Goal: Use online tool/utility: Use online tool/utility

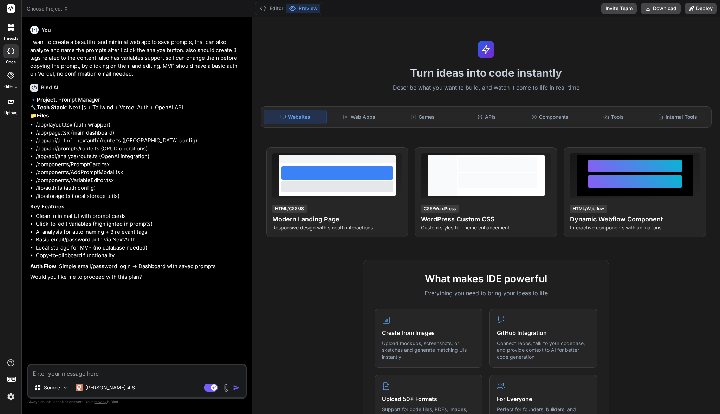
click at [155, 377] on textarea at bounding box center [136, 371] width 217 height 13
type textarea "y"
type textarea "x"
type textarea "ye"
type textarea "x"
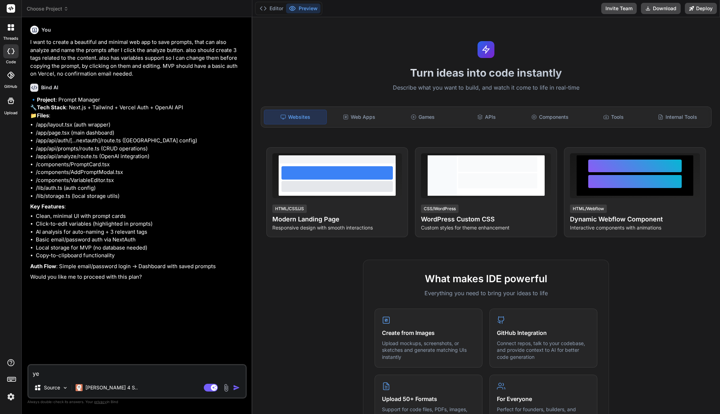
type textarea "yed"
type textarea "x"
type textarea "yeds"
type textarea "x"
type textarea "yed"
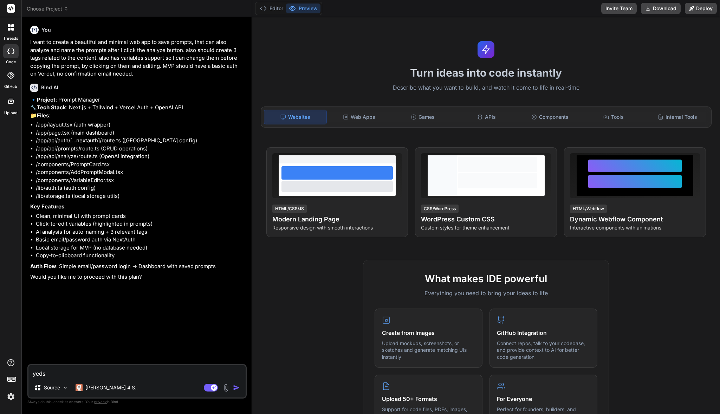
type textarea "x"
type textarea "ye"
type textarea "x"
type textarea "yes"
type textarea "x"
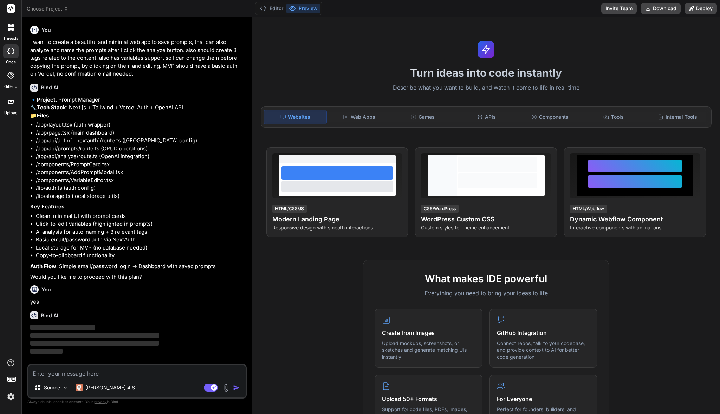
scroll to position [7, 0]
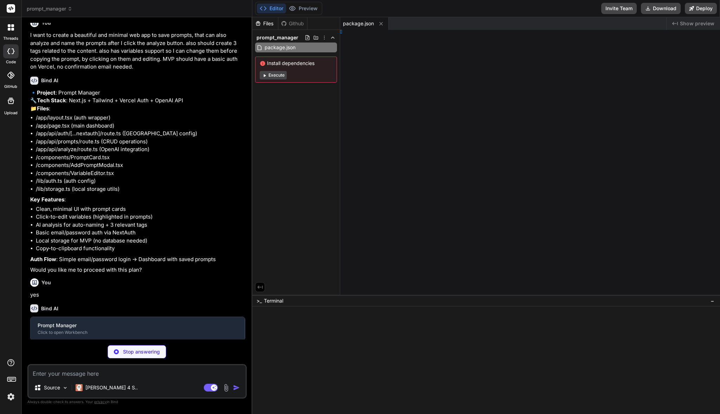
type textarea "x"
type textarea "tConfig"
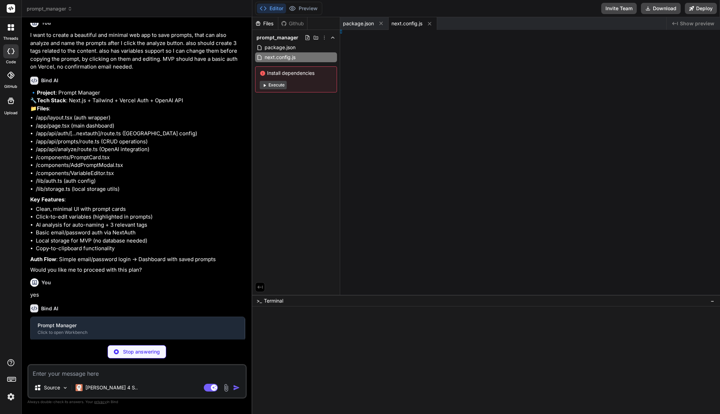
type textarea "x"
type textarea "[], }"
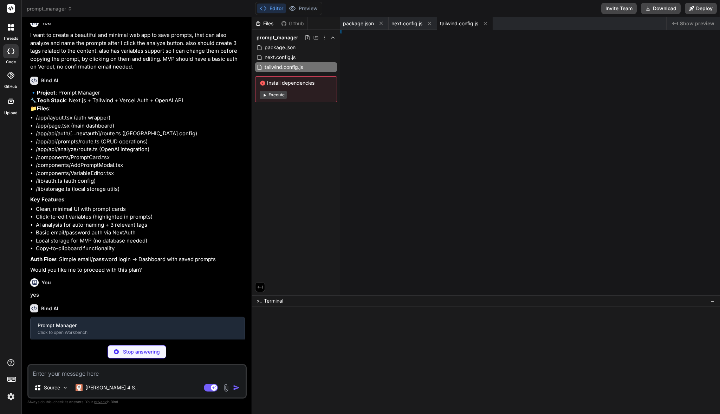
type textarea "x"
type textarea ", }, }"
type textarea "x"
type textarea "s"] }"
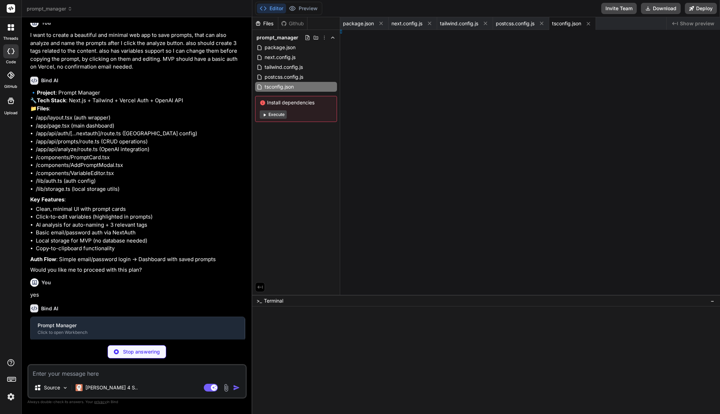
type textarea "x"
type textarea "-key-here"
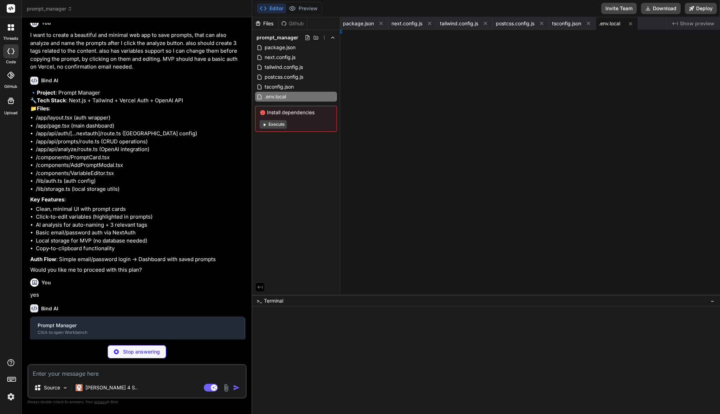
type textarea "x"
type textarea "les; };"
type textarea "x"
type textarea ") }"
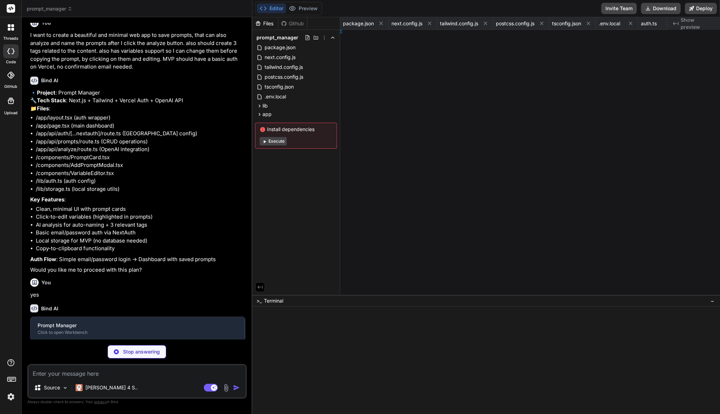
type textarea "x"
type textarea "00; }"
type textarea "x"
type textarea "ider> ) }"
type textarea "x"
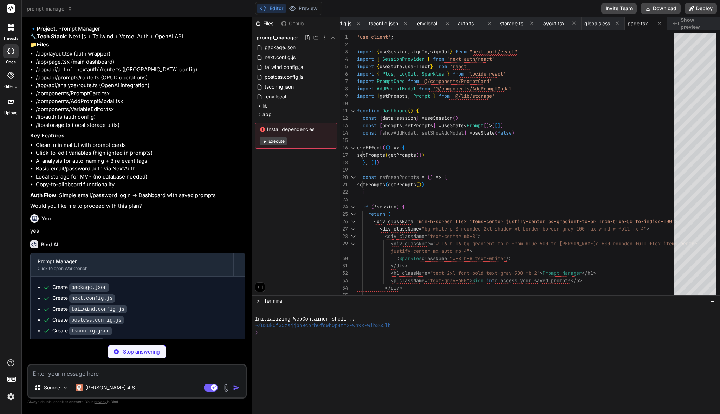
scroll to position [60, 0]
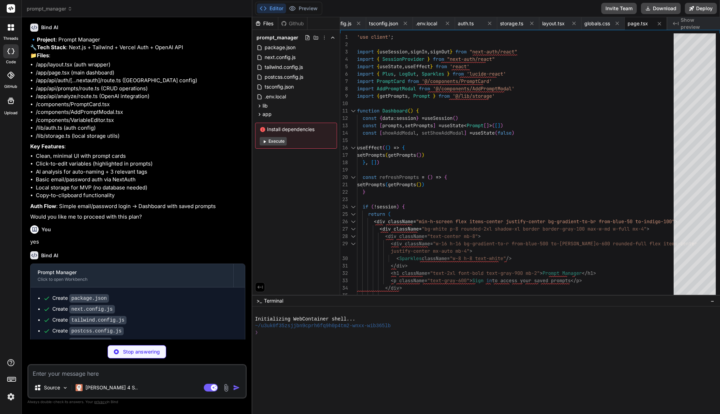
type textarea "x"
type textarea "onClose={() => setShowVariableEditor(false)} onUpdate={onUpdate} /> )} </> ) }"
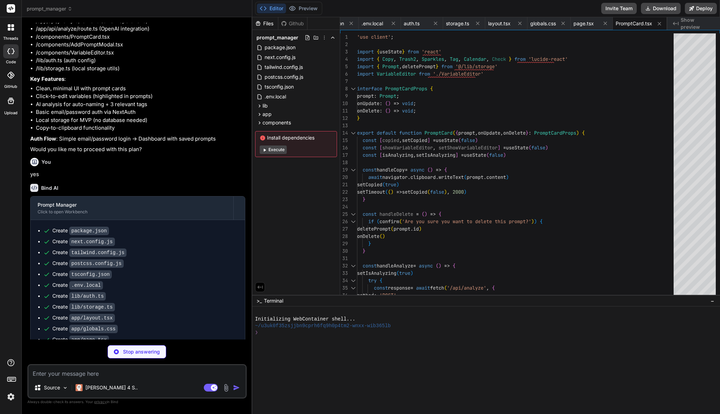
scroll to position [176, 0]
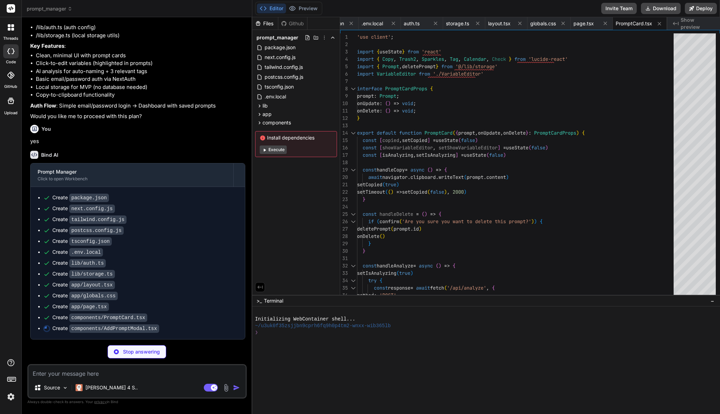
type textarea "x"
type textarea "</div> ) }"
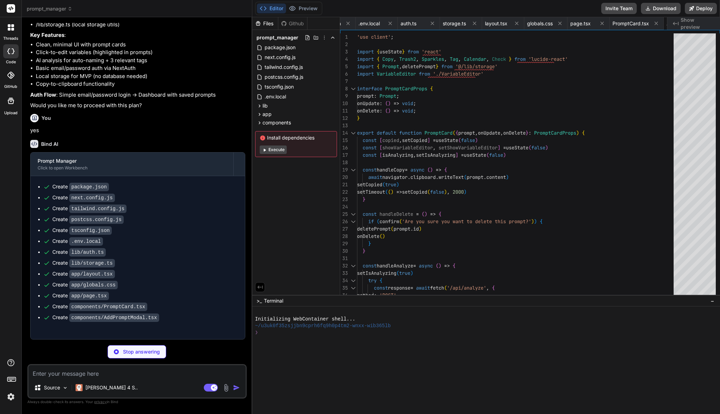
type textarea "x"
type textarea "</div> </div> </div> </div> ) }"
type textarea "x"
type textarea "import NextAuth from "next-auth" import { authOptions } from "@/lib/auth" const…"
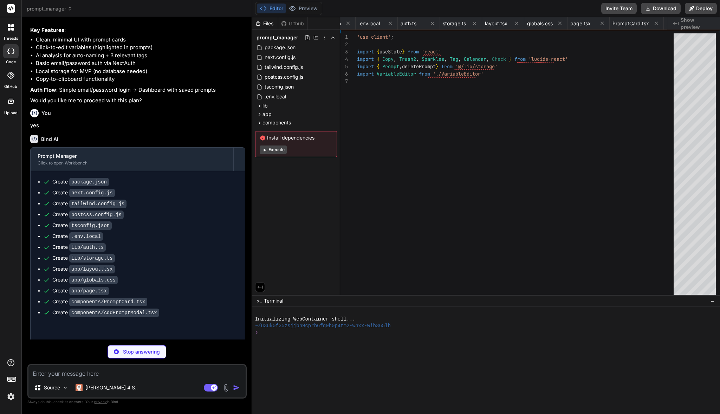
type textarea "x"
type textarea "} catch (error) { console.error('Analysis error:', error) return NextResponse.j…"
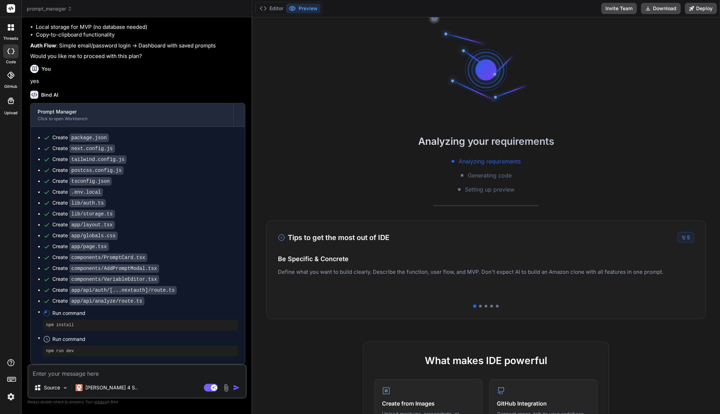
scroll to position [237, 0]
type textarea "x"
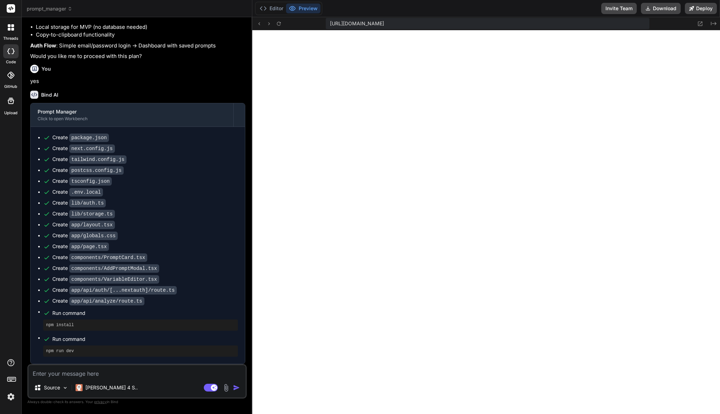
click at [236, 388] on img "button" at bounding box center [236, 387] width 7 height 7
click at [173, 373] on textarea at bounding box center [136, 371] width 217 height 13
type textarea "f"
type textarea "x"
type textarea "fi"
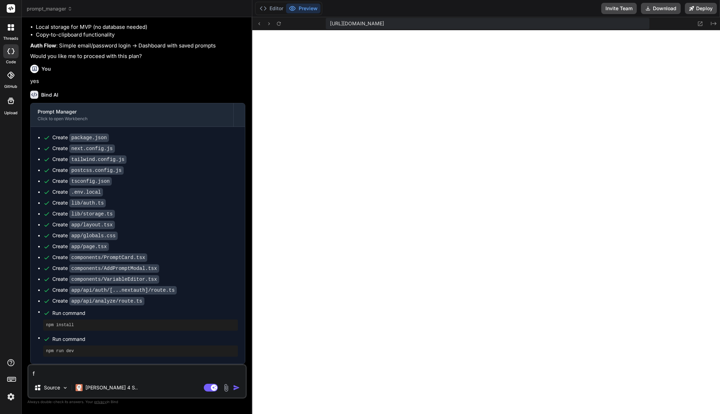
type textarea "x"
type textarea "fix"
type textarea "x"
type textarea "fix"
click at [98, 390] on p "[PERSON_NAME] 4 S.." at bounding box center [111, 387] width 52 height 7
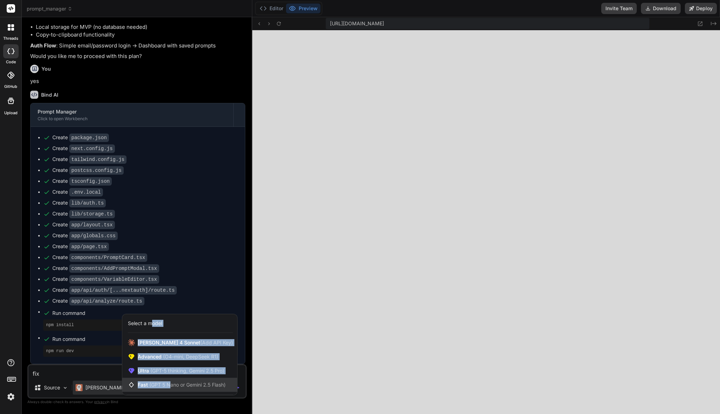
drag, startPoint x: 153, startPoint y: 323, endPoint x: 168, endPoint y: 386, distance: 64.4
click at [172, 386] on div "Select a model [PERSON_NAME] 4 Sonnet (Add API Key) Advanced (O4-mini, DeepSeek…" at bounding box center [180, 355] width 116 height 82
click at [156, 385] on span "(GPT 5 Nano or Gemini 2.5 Flash)" at bounding box center [187, 385] width 76 height 6
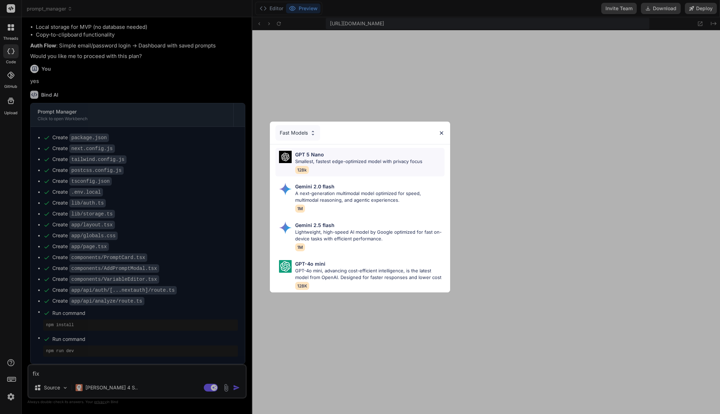
click at [350, 152] on div "GPT 5 Nano" at bounding box center [358, 154] width 127 height 7
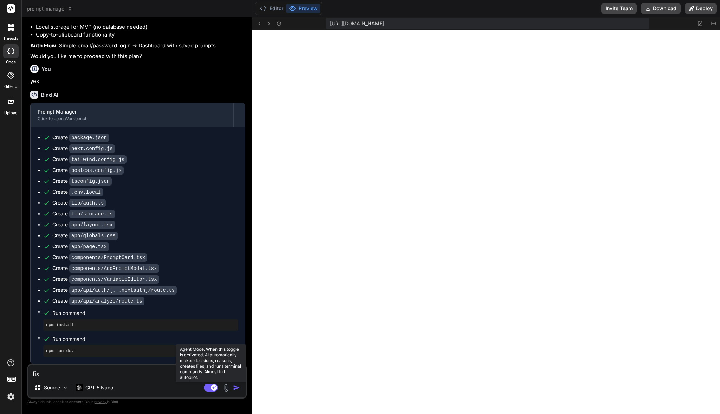
click at [212, 388] on rect at bounding box center [214, 388] width 6 height 6
click at [236, 387] on img "button" at bounding box center [236, 387] width 7 height 7
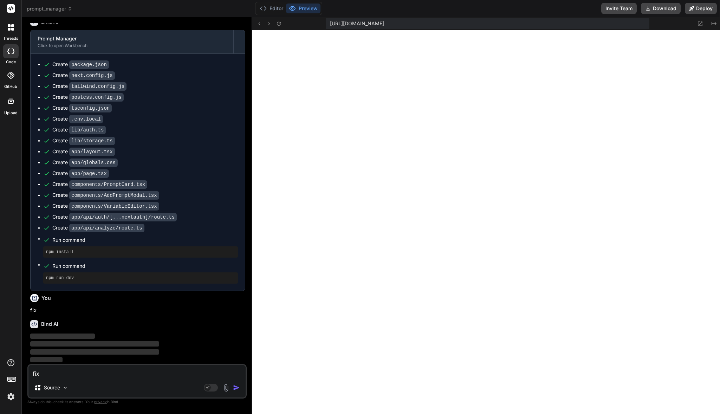
scroll to position [310, 0]
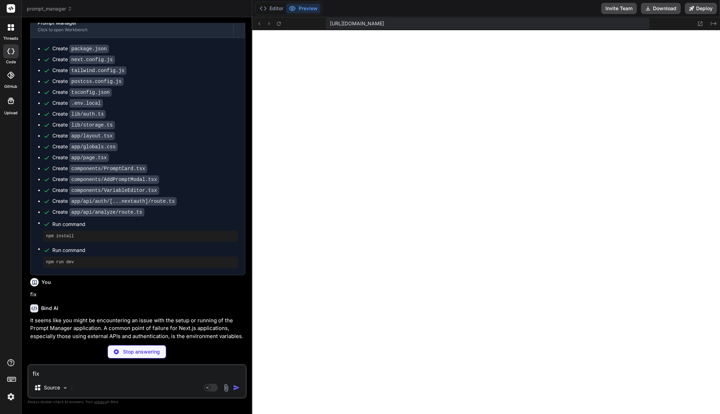
type textarea "x"
type textarea "NEXTAUTH_URL=[URL] NEXTAUTH_SECRET=your_strong_random_secret_key_here OPENAI_AP…"
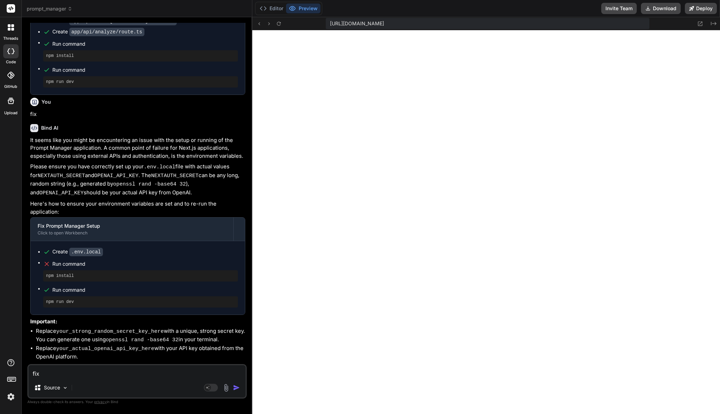
scroll to position [518, 0]
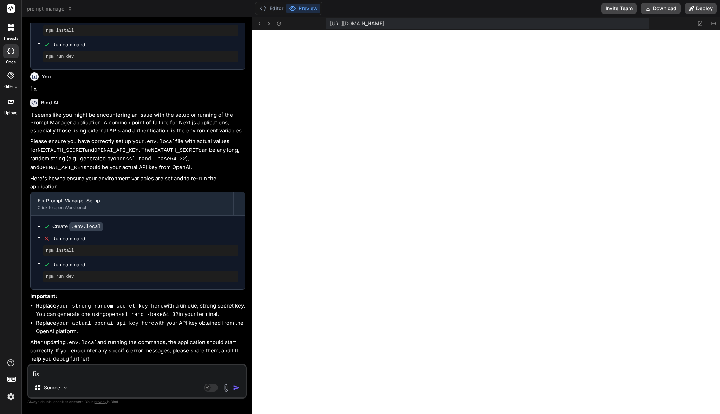
drag, startPoint x: 91, startPoint y: 330, endPoint x: 83, endPoint y: 312, distance: 19.8
click at [64, 307] on ul "Replace your_strong_random_secret_key_here with a unique, strong secret key. Yo…" at bounding box center [137, 319] width 215 height 34
click at [147, 322] on code "your_actual_openai_api_key_here" at bounding box center [105, 324] width 98 height 6
drag, startPoint x: 122, startPoint y: 331, endPoint x: 26, endPoint y: 304, distance: 99.8
click at [26, 304] on div "Bind AI Web Search Created with Pixso. Code Generator You I want to create a be…" at bounding box center [137, 215] width 231 height 397
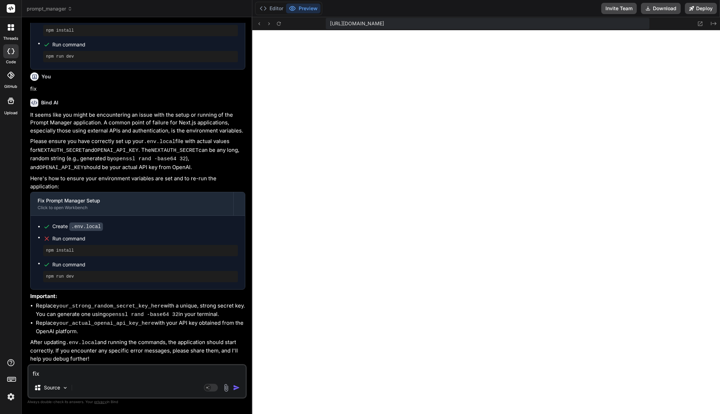
click at [86, 326] on code "your_actual_openai_api_key_here" at bounding box center [105, 324] width 98 height 6
drag, startPoint x: 65, startPoint y: 317, endPoint x: 39, endPoint y: 304, distance: 29.1
click at [39, 304] on div "It seems like you might be encountering an issue with the setup or running of t…" at bounding box center [137, 237] width 215 height 252
click at [108, 332] on li "Replace your_actual_openai_api_key_here with your API key obtained from the Ope…" at bounding box center [141, 327] width 210 height 17
drag, startPoint x: 102, startPoint y: 335, endPoint x: 69, endPoint y: 320, distance: 36.8
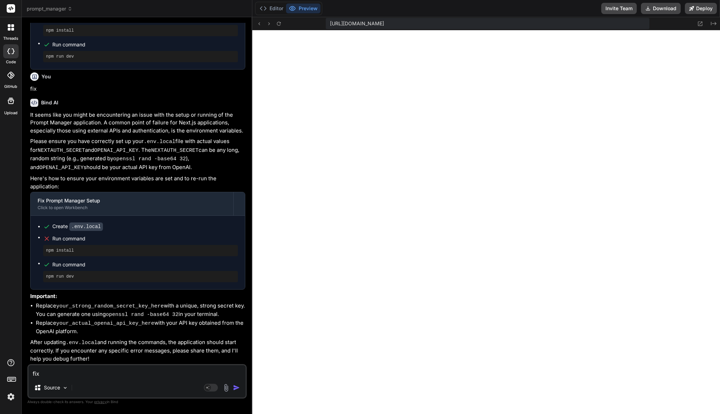
click at [38, 305] on ul "Replace your_strong_random_secret_key_here with a unique, strong secret key. Yo…" at bounding box center [137, 319] width 215 height 34
click at [104, 329] on li "Replace your_actual_openai_api_key_here with your API key obtained from the Ope…" at bounding box center [141, 327] width 210 height 17
drag, startPoint x: 76, startPoint y: 324, endPoint x: 46, endPoint y: 306, distance: 34.5
click at [45, 305] on ul "Replace your_strong_random_secret_key_here with a unique, strong secret key. Yo…" at bounding box center [137, 319] width 215 height 34
click at [89, 327] on li "Replace your_actual_openai_api_key_here with your API key obtained from the Ope…" at bounding box center [141, 327] width 210 height 17
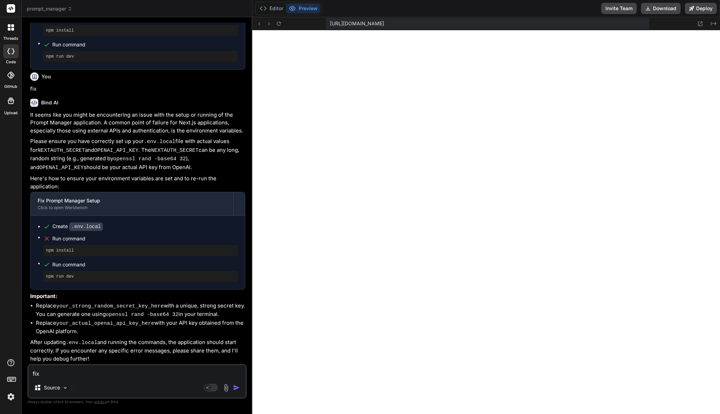
click at [40, 308] on ul "Replace your_strong_random_secret_key_here with a unique, strong secret key. Yo…" at bounding box center [137, 319] width 215 height 34
click at [96, 331] on li "Replace your_actual_openai_api_key_here with your API key obtained from the Ope…" at bounding box center [141, 327] width 210 height 17
drag, startPoint x: 84, startPoint y: 329, endPoint x: 100, endPoint y: 322, distance: 17.4
click at [49, 301] on div "It seems like you might be encountering an issue with the setup or running of t…" at bounding box center [137, 237] width 215 height 252
click at [121, 327] on code "your_actual_openai_api_key_here" at bounding box center [105, 324] width 98 height 6
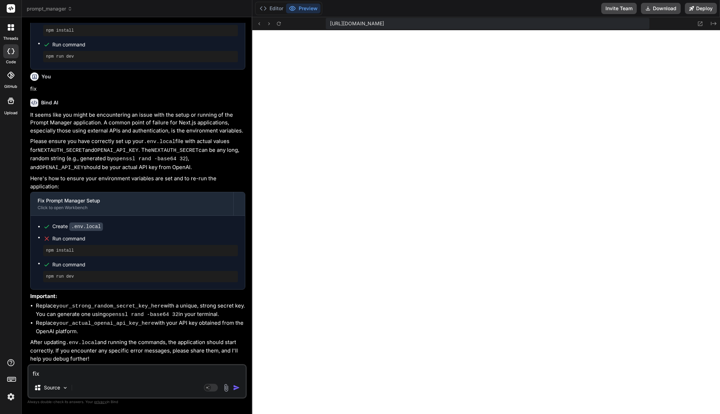
drag, startPoint x: 113, startPoint y: 331, endPoint x: 57, endPoint y: 306, distance: 61.5
click at [55, 305] on ul "Replace your_strong_random_secret_key_here with a unique, strong secret key. Yo…" at bounding box center [137, 319] width 215 height 34
click at [118, 329] on li "Replace your_actual_openai_api_key_here with your API key obtained from the Ope…" at bounding box center [141, 327] width 210 height 17
click at [135, 373] on textarea "fix" at bounding box center [136, 371] width 217 height 13
click at [213, 389] on rect at bounding box center [211, 388] width 14 height 8
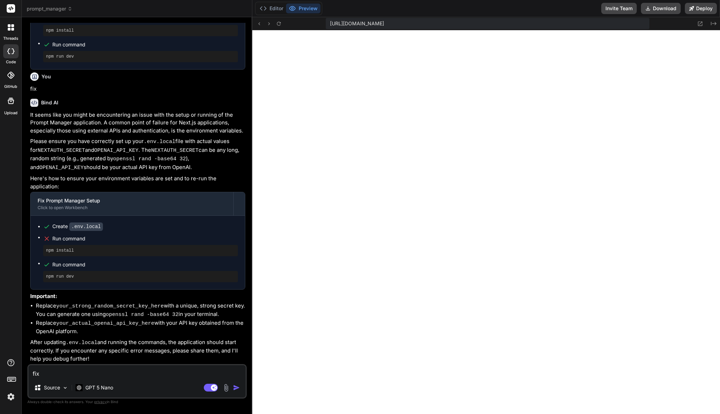
click at [140, 374] on textarea "fix" at bounding box center [136, 371] width 217 height 13
click at [108, 391] on p "GPT 5 Nano" at bounding box center [99, 387] width 28 height 7
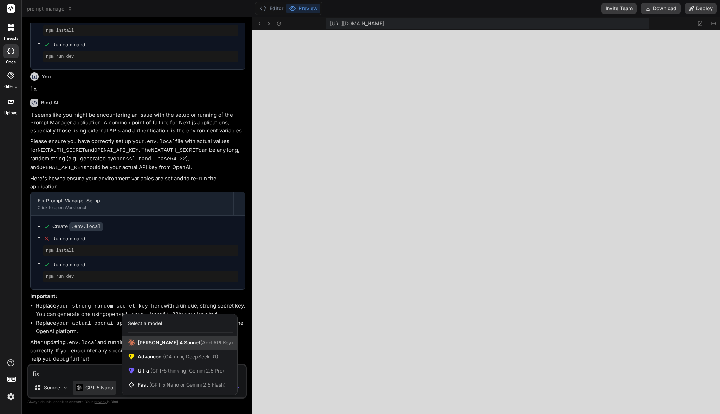
click at [152, 347] on div "[PERSON_NAME] 4 Sonnet (Add API Key)" at bounding box center [179, 343] width 115 height 14
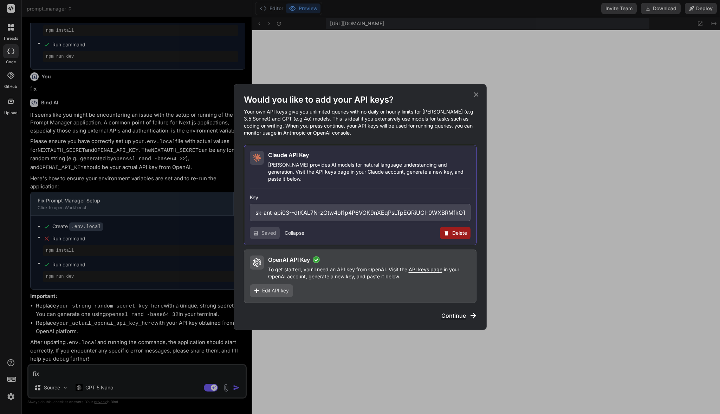
click at [455, 311] on span "Continue" at bounding box center [454, 315] width 25 height 8
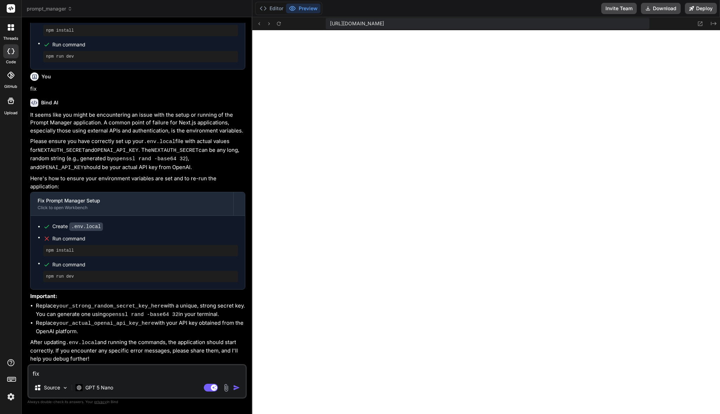
click at [153, 370] on textarea "fix" at bounding box center [136, 371] width 217 height 13
click at [102, 388] on p "GPT 5 Nano" at bounding box center [99, 387] width 28 height 7
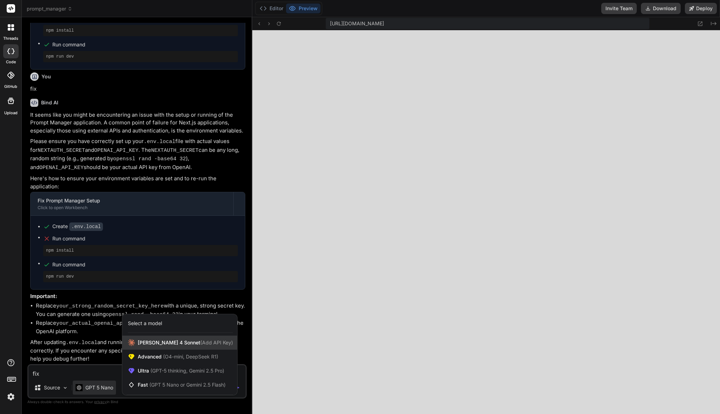
click at [164, 343] on span "[PERSON_NAME] 4 Sonnet (Add API Key)" at bounding box center [185, 342] width 95 height 7
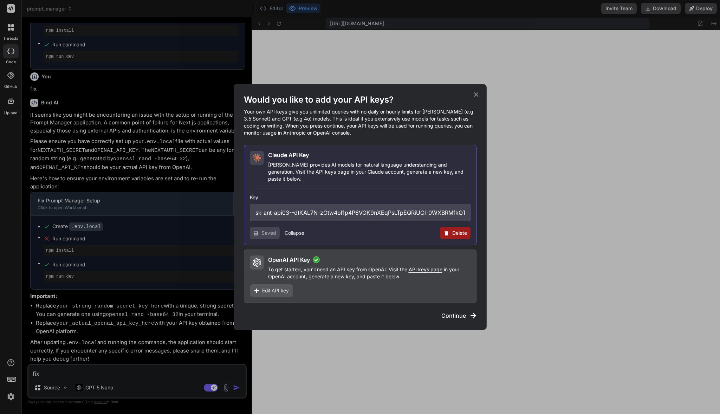
click at [451, 312] on span "Continue" at bounding box center [454, 315] width 25 height 8
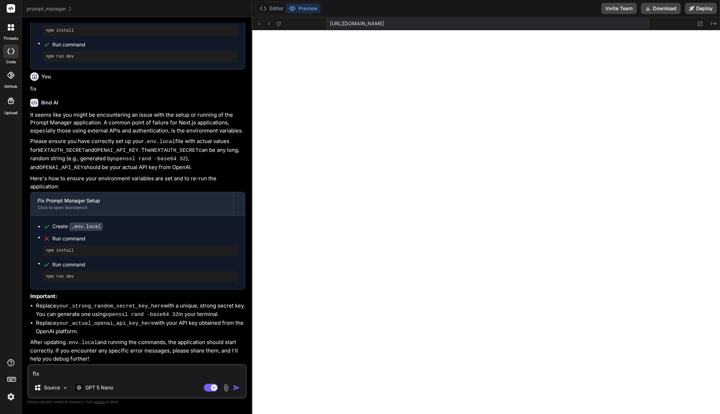
click at [148, 373] on textarea "fix" at bounding box center [136, 371] width 217 height 13
click at [100, 387] on p "GPT 5 Nano" at bounding box center [99, 387] width 28 height 7
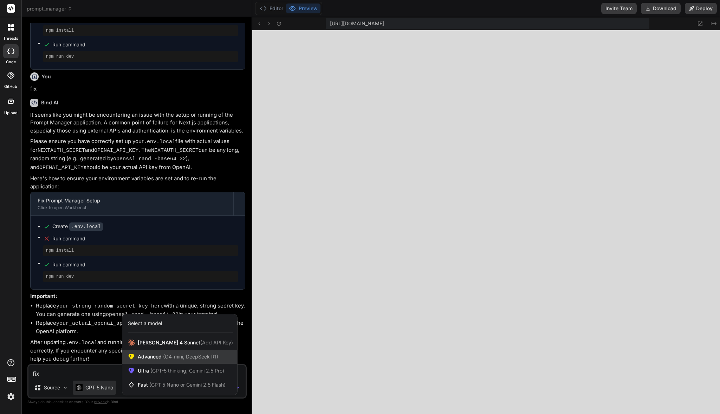
click at [162, 357] on span "(O4-mini, DeepSeek R1)" at bounding box center [190, 357] width 57 height 6
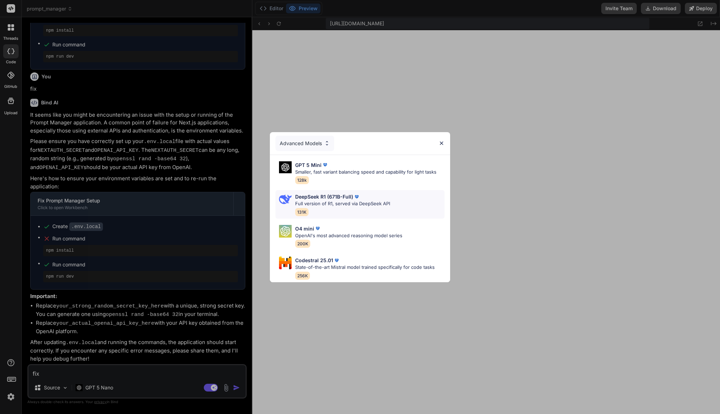
click at [324, 202] on p "Full version of R1, served via DeepSeek API" at bounding box center [342, 203] width 95 height 7
type textarea "x"
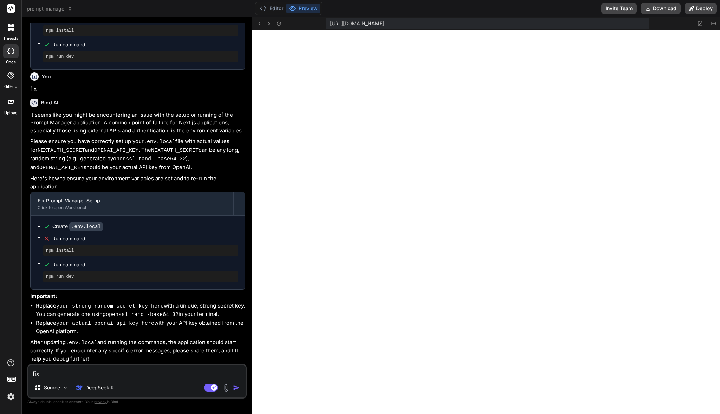
click at [118, 369] on textarea "fix" at bounding box center [136, 371] width 217 height 13
type textarea "h"
type textarea "x"
type textarea "he"
type textarea "x"
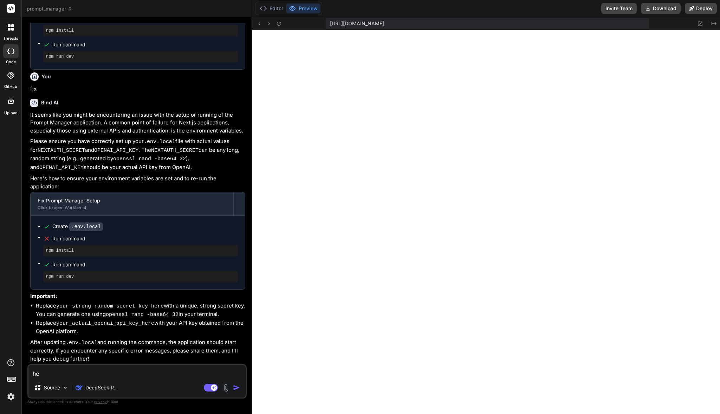
type textarea "her"
type textarea "x"
type textarea "her"
type textarea "x"
type textarea "her e"
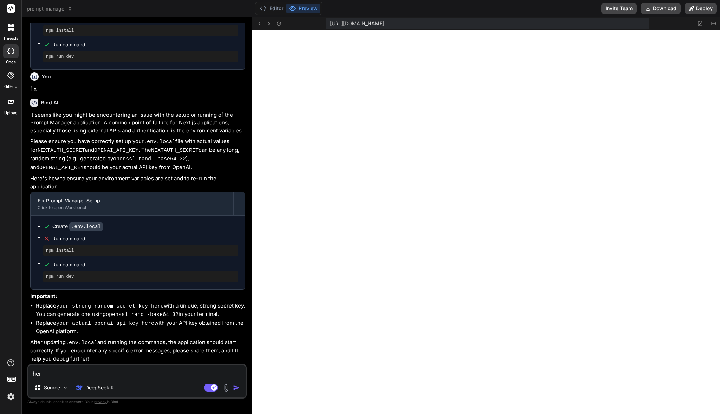
type textarea "x"
type textarea "her ei"
type textarea "x"
type textarea "her eis"
type textarea "x"
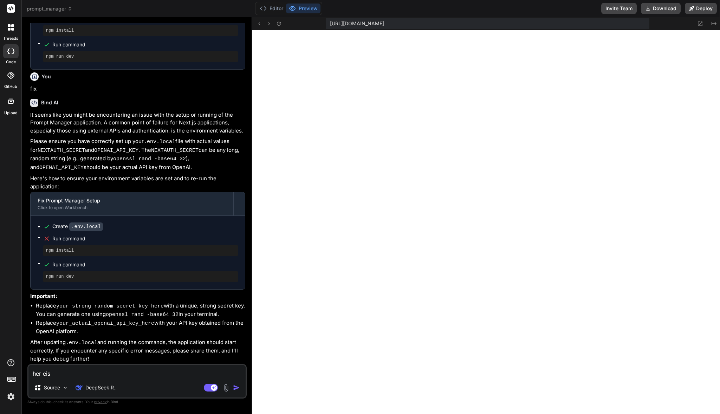
type textarea "her eis"
type textarea "x"
type textarea "her eis"
type textarea "x"
type textarea "her ei"
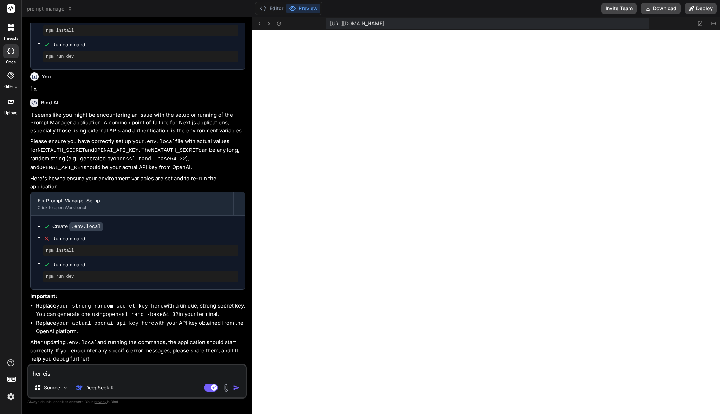
type textarea "x"
type textarea "her e"
type textarea "x"
type textarea "her"
type textarea "x"
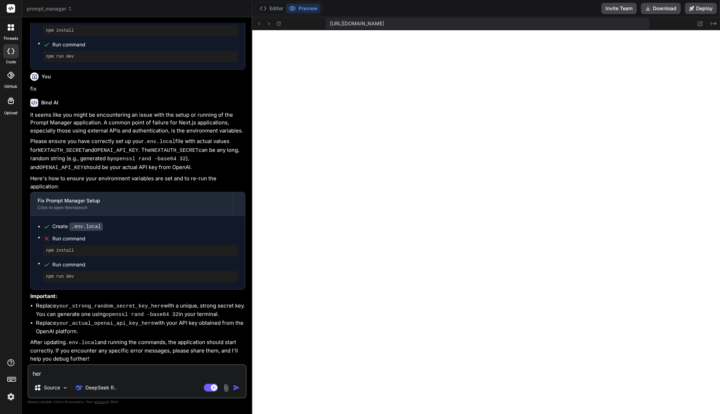
type textarea "her"
type textarea "x"
type textarea "here"
type textarea "x"
type textarea "here"
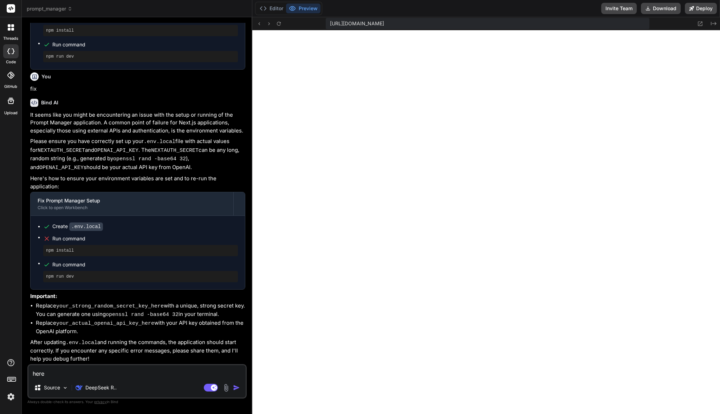
type textarea "x"
type textarea "here i"
type textarea "x"
type textarea "here is"
type textarea "x"
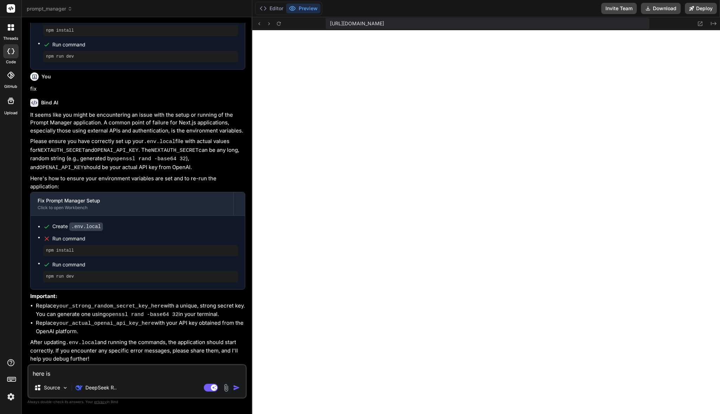
type textarea "here is"
type textarea "x"
type textarea "here is t"
type textarea "x"
type textarea "here is th"
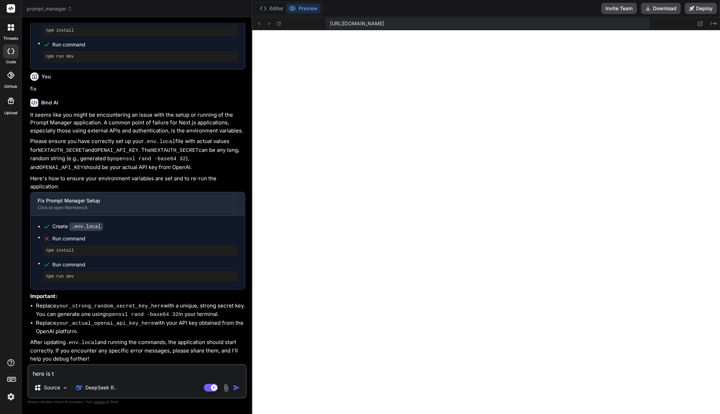
type textarea "x"
type textarea "here is the"
type textarea "x"
type textarea "here is ther"
type textarea "x"
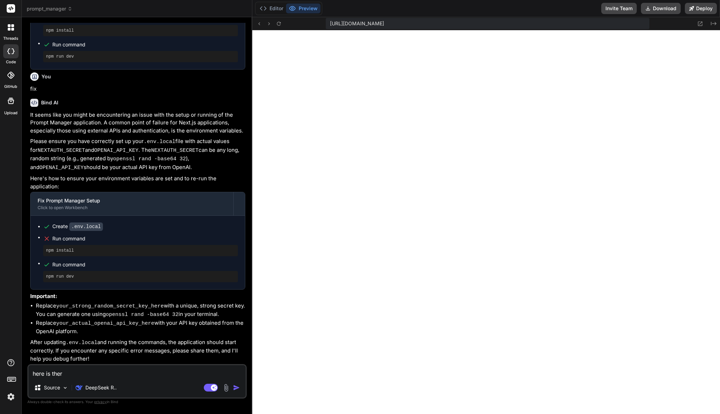
type textarea "here is there"
type textarea "x"
type textarea "here is ther"
type textarea "x"
type textarea "here is the"
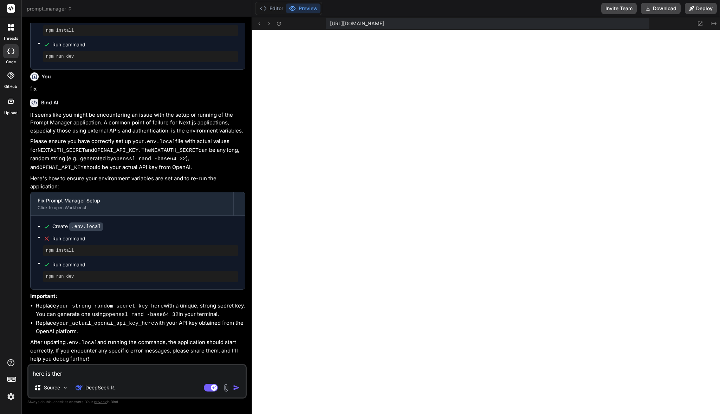
type textarea "x"
type textarea "here is the"
type textarea "x"
type textarea "here is the"
type textarea "x"
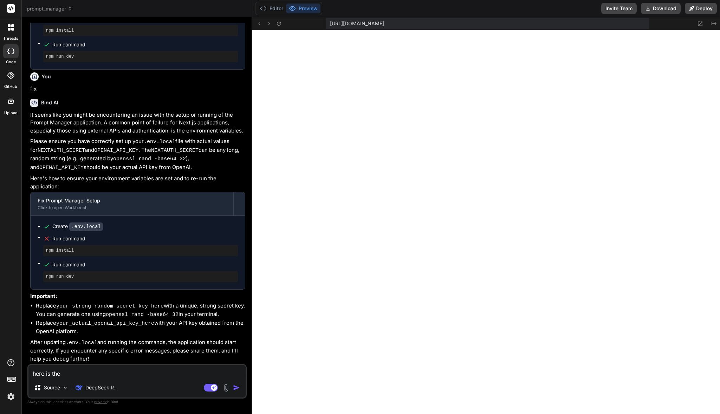
type textarea "here is th"
type textarea "x"
type textarea "here is t"
type textarea "x"
type textarea "here is"
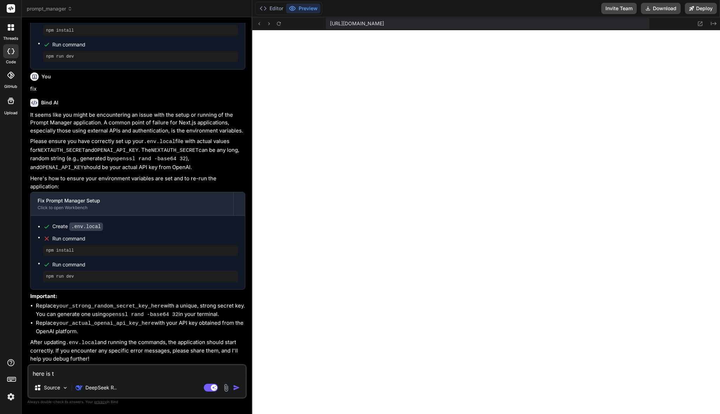
type textarea "x"
type textarea "here is m"
type textarea "x"
type textarea "here is my"
type textarea "x"
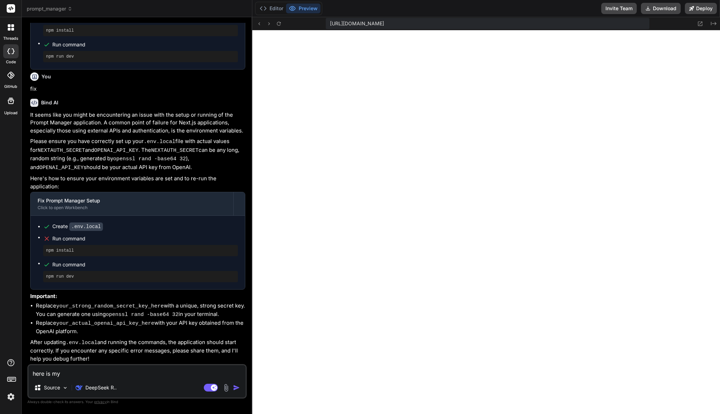
type textarea "here is my"
type textarea "x"
type textarea "here is my o"
type textarea "x"
type textarea "here is my op"
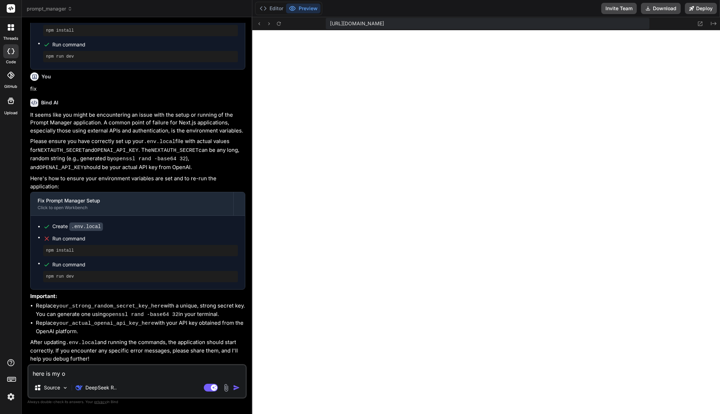
type textarea "x"
type textarea "here is my ope"
type textarea "x"
type textarea "here is my open"
type textarea "x"
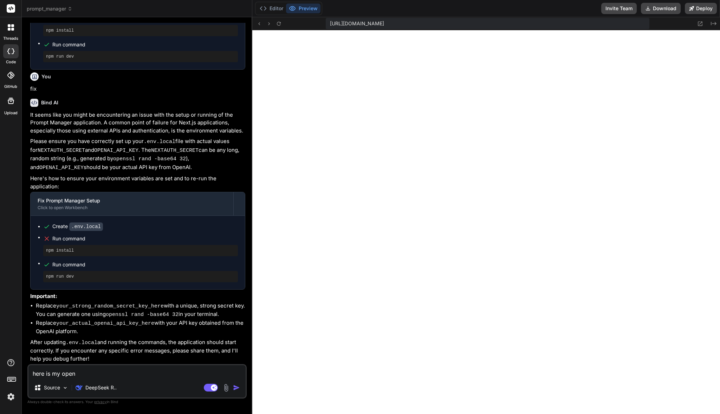
type textarea "here is my openA"
type textarea "x"
type textarea "here is my openAI"
type textarea "x"
type textarea "here is my openAI"
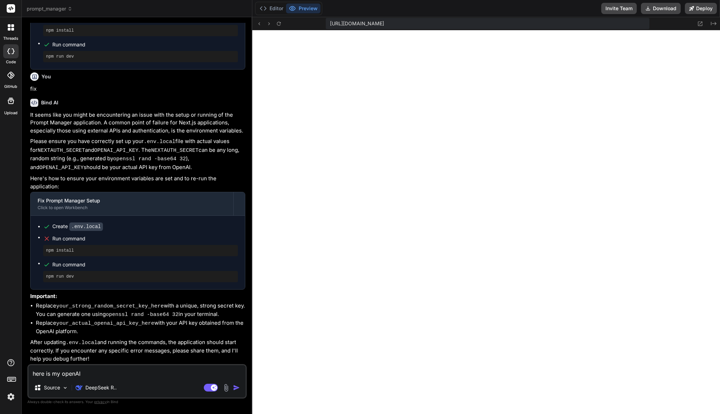
type textarea "x"
type textarea "here is my openAI k"
type textarea "x"
type textarea "here is my openAI ke"
type textarea "x"
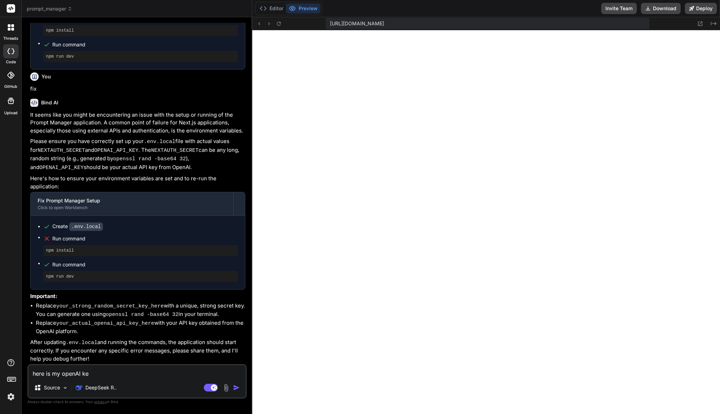
type textarea "here is my openAI key"
type textarea "x"
type textarea "here is my openAI key,"
type textarea "x"
type textarea "here is my openAI key,"
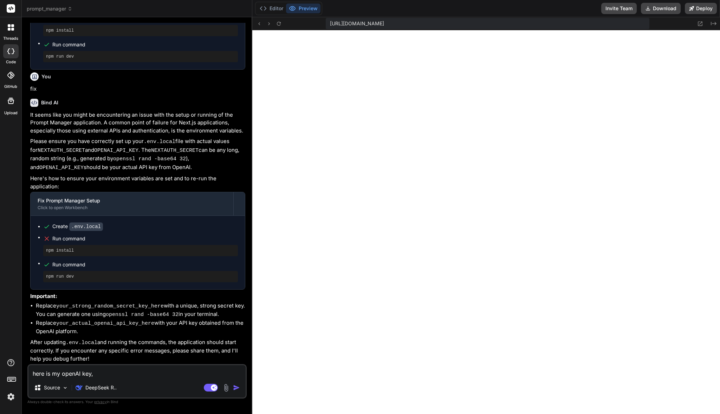
type textarea "x"
type textarea "here is my openAI key, g"
type textarea "x"
type textarea "here is my openAI key, ge"
type textarea "x"
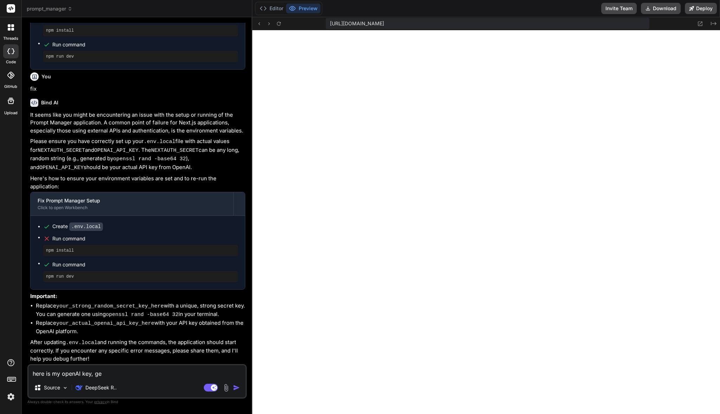
type textarea "here is my openAI key, gen"
type textarea "x"
type textarea "here is my openAI key, gene"
type textarea "x"
type textarea "here is my openAI key, gener"
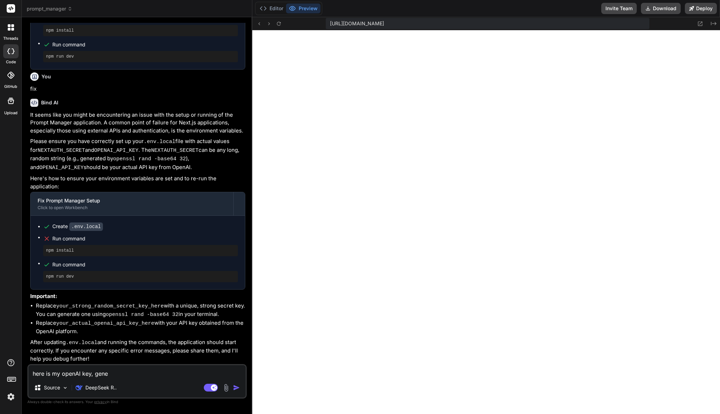
type textarea "x"
type textarea "here is my openAI key, genera"
type textarea "x"
type textarea "here is my openAI key, generat"
type textarea "x"
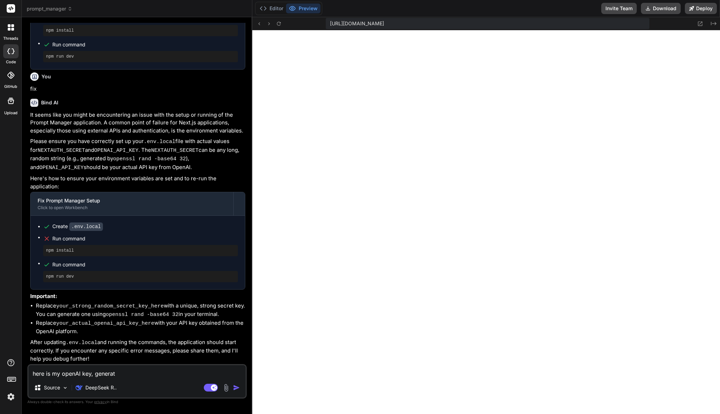
type textarea "here is my openAI key, generate"
type textarea "x"
type textarea "here is my openAI key, generate"
type textarea "x"
type textarea "here is my openAI key, generate t"
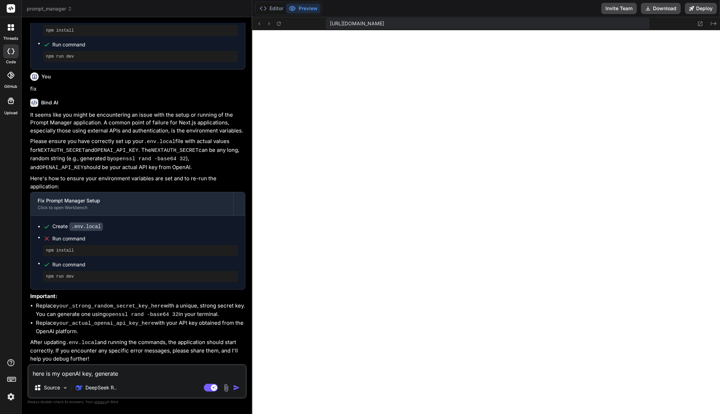
type textarea "x"
type textarea "here is my openAI key, generate th"
type textarea "x"
type textarea "here is my openAI key, generate the"
type textarea "x"
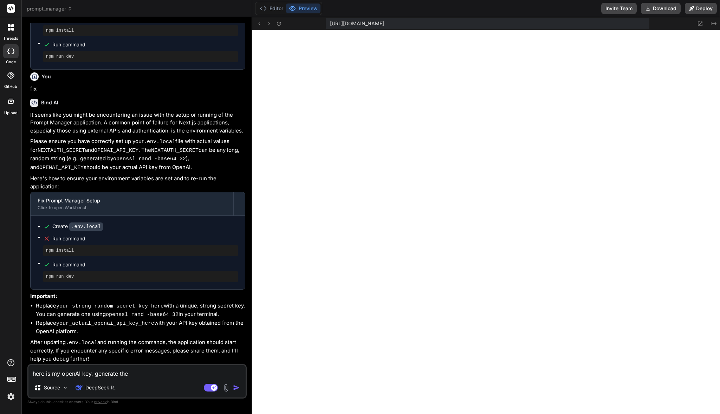
type textarea "here is my openAI key, generate the"
type textarea "x"
type textarea "here is my openAI key, generate the o"
type textarea "x"
type textarea "here is my openAI key, generate the ot"
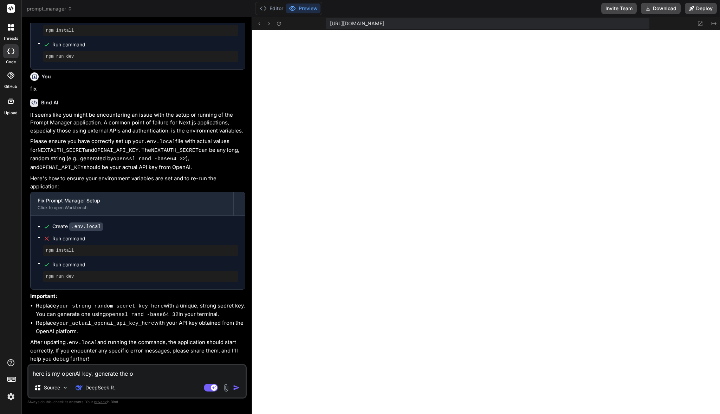
type textarea "x"
type textarea "here is my openAI key, generate the oth"
type textarea "x"
type textarea "here is my openAI key, generate the othe"
type textarea "x"
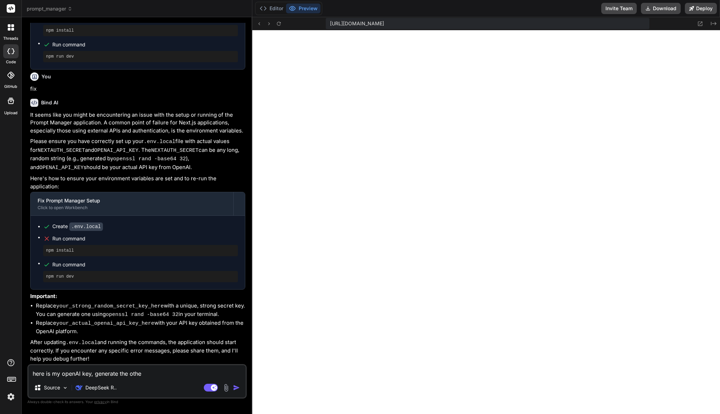
type textarea "here is my openAI key, generate the other"
type textarea "x"
type textarea "here is my openAI key, generate the other"
type textarea "x"
type textarea "here is my openAI key, generate the other k"
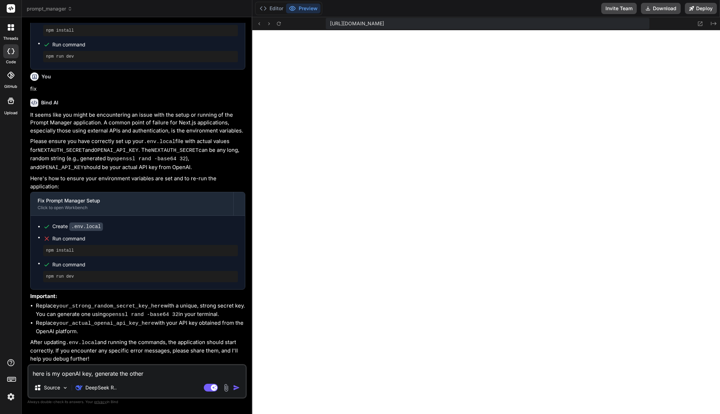
type textarea "x"
type textarea "here is my openAI key, generate the other ke"
type textarea "x"
type textarea "here is my openAI key, generate the other key"
type textarea "x"
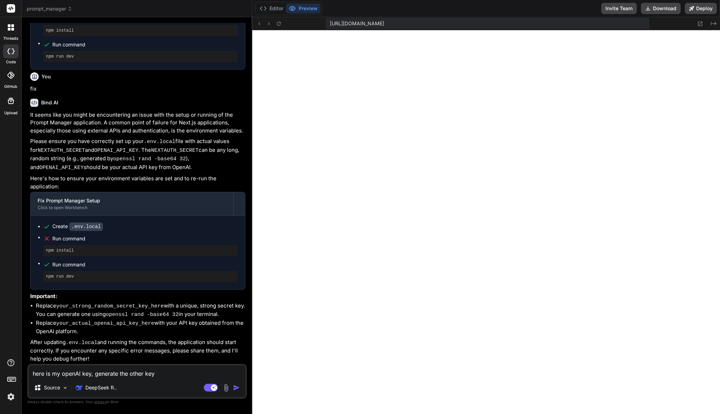
type textarea "here is my openAI key, generate the other key"
type textarea "x"
type textarea "here is my openAI key, generate the other key y"
type textarea "x"
type textarea "here is my openAI key, generate the other key yo"
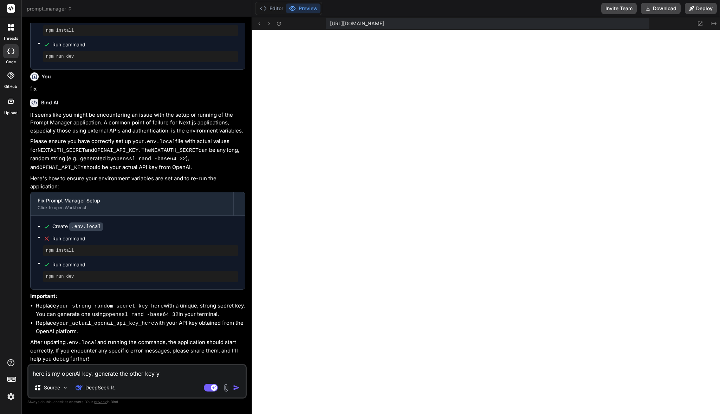
type textarea "x"
type textarea "here is my openAI key, generate the other key you"
type textarea "x"
paste textarea "sk-proj-1z-PU55O4zcm_Q2Yv0NgGbAJoJVv8kqw-gnjVpJAvzkmh5tl3sWG51ovx2wQF2QET23hokC…"
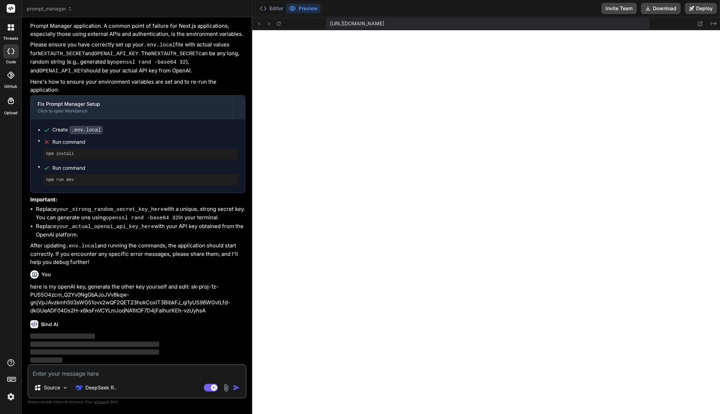
scroll to position [589, 0]
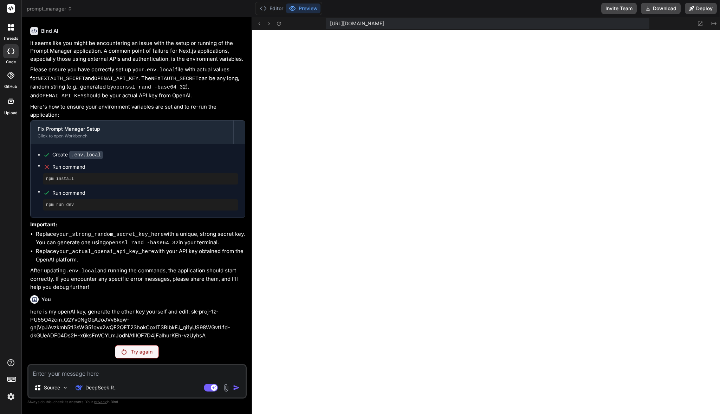
click at [85, 377] on textarea at bounding box center [136, 371] width 217 height 13
click at [94, 387] on p "DeepSeek R.." at bounding box center [100, 387] width 31 height 7
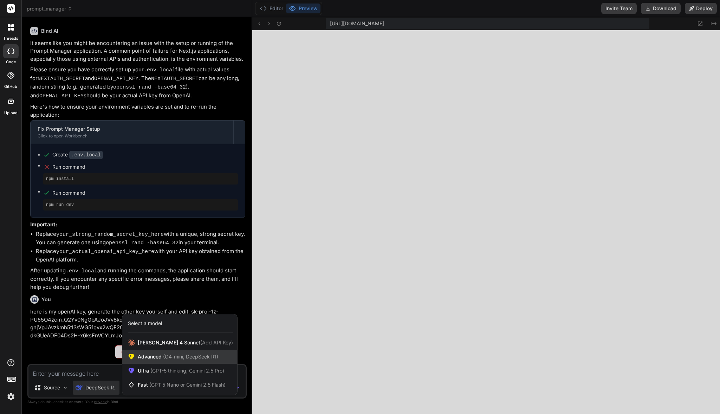
click at [162, 357] on span "(O4-mini, DeepSeek R1)" at bounding box center [190, 357] width 57 height 6
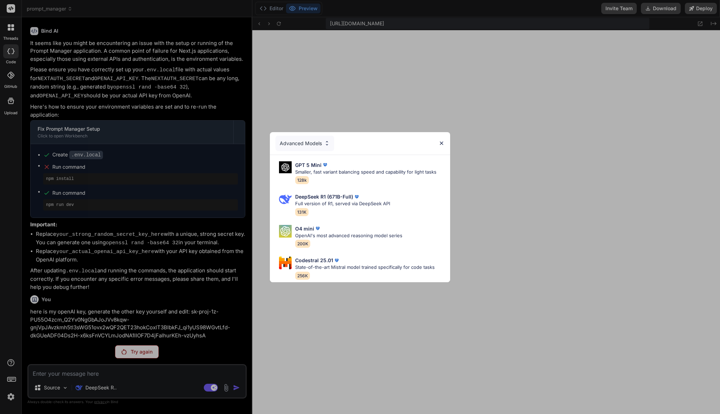
click at [445, 141] on div "Advanced Models" at bounding box center [360, 143] width 180 height 22
click at [439, 141] on img at bounding box center [442, 143] width 6 height 6
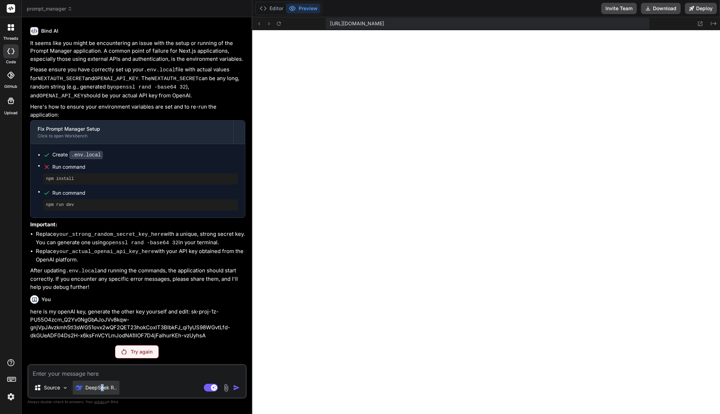
click at [103, 388] on p "DeepSeek R.." at bounding box center [100, 387] width 31 height 7
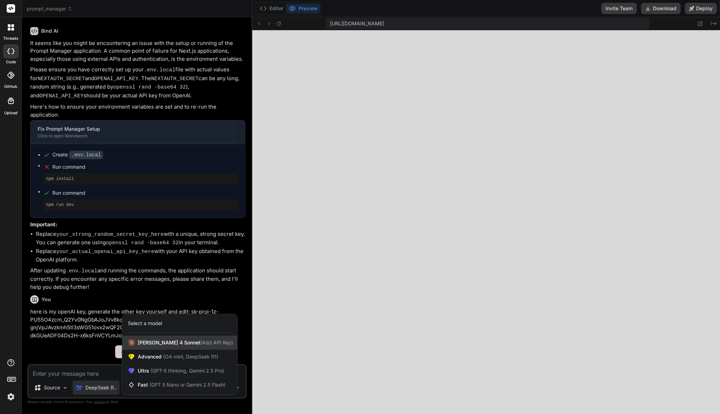
click at [145, 344] on span "[PERSON_NAME] 4 Sonnet (Add API Key)" at bounding box center [185, 342] width 95 height 7
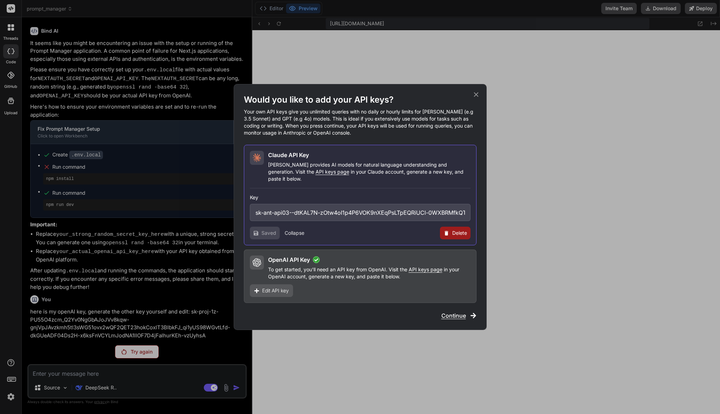
click at [440, 306] on div "Would you like to add your API keys? Your own API keys give you unlimited queri…" at bounding box center [360, 207] width 233 height 226
click at [452, 313] on span "Continue" at bounding box center [454, 315] width 25 height 8
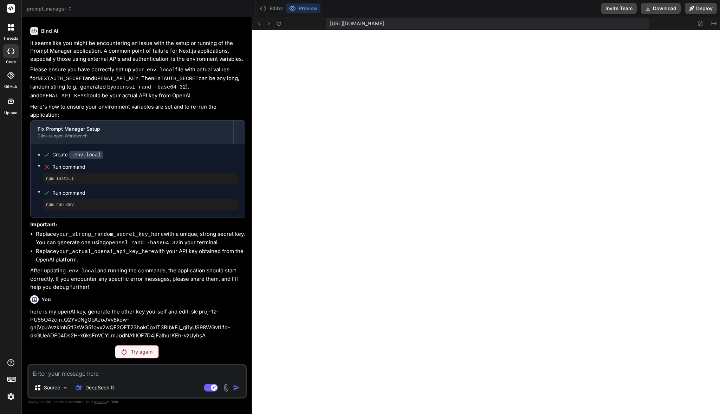
click at [141, 352] on p "Try again" at bounding box center [142, 351] width 22 height 7
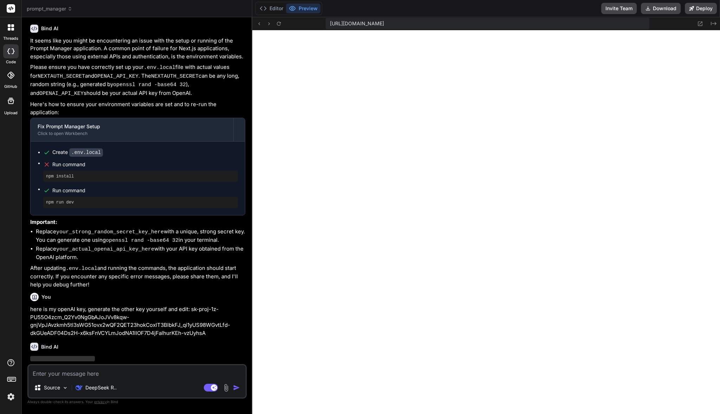
scroll to position [614, 0]
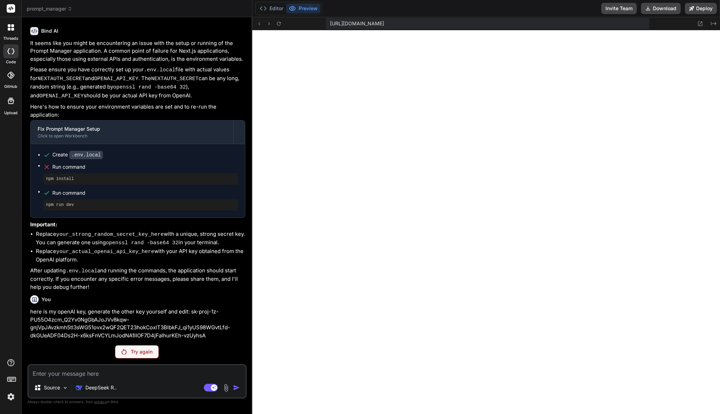
click at [131, 352] on p "Try again" at bounding box center [142, 351] width 22 height 7
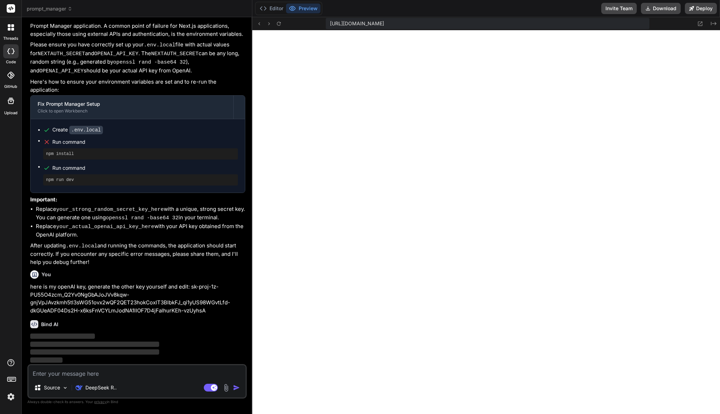
scroll to position [589, 0]
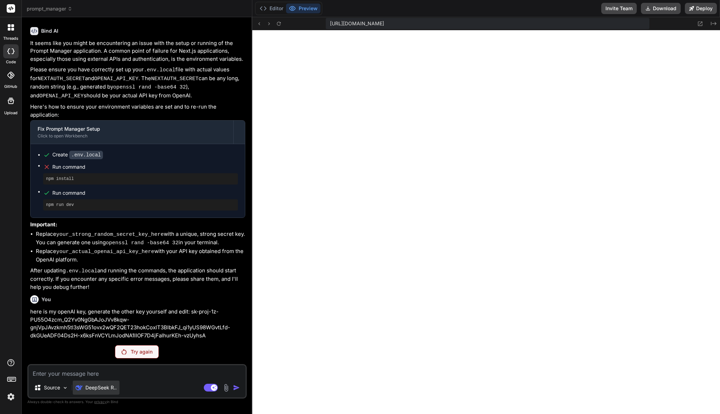
click at [109, 391] on div "DeepSeek R.." at bounding box center [96, 388] width 47 height 14
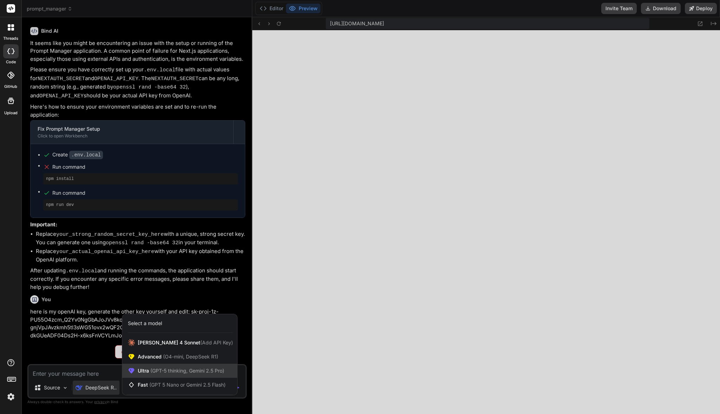
click at [156, 372] on span "(GPT-5 thinking, Gemini 2.5 Pro)" at bounding box center [186, 371] width 75 height 6
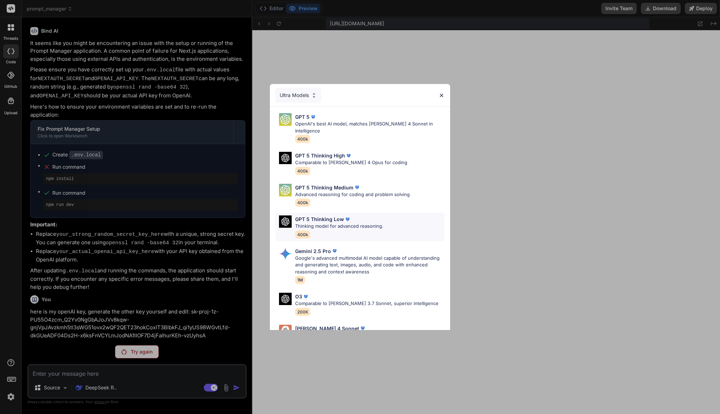
click at [323, 215] on p "GPT 5 Thinking Low" at bounding box center [319, 218] width 49 height 7
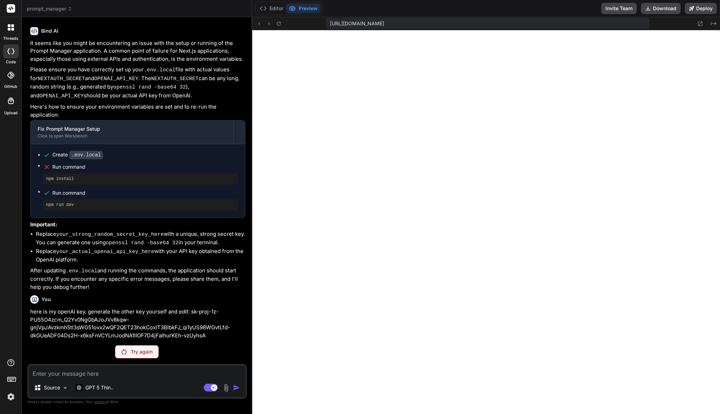
click at [147, 353] on p "Try again" at bounding box center [142, 351] width 22 height 7
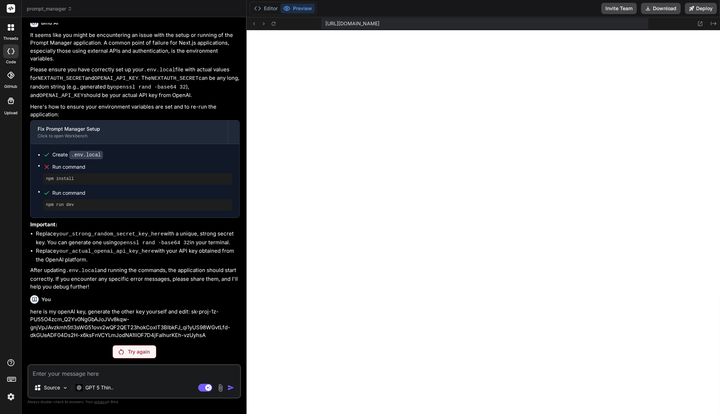
drag, startPoint x: 252, startPoint y: 162, endPoint x: 202, endPoint y: 162, distance: 49.6
click at [208, 162] on div "Bind AI Web Search Created with Pixso. Code Generator You I want to create a be…" at bounding box center [134, 215] width 225 height 397
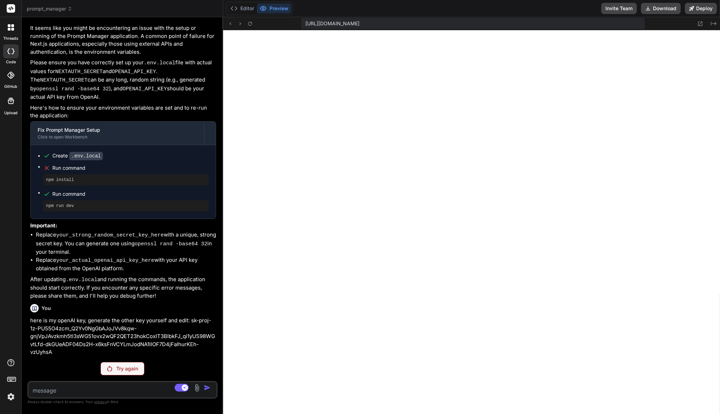
click at [119, 366] on p "Try again" at bounding box center [127, 368] width 22 height 7
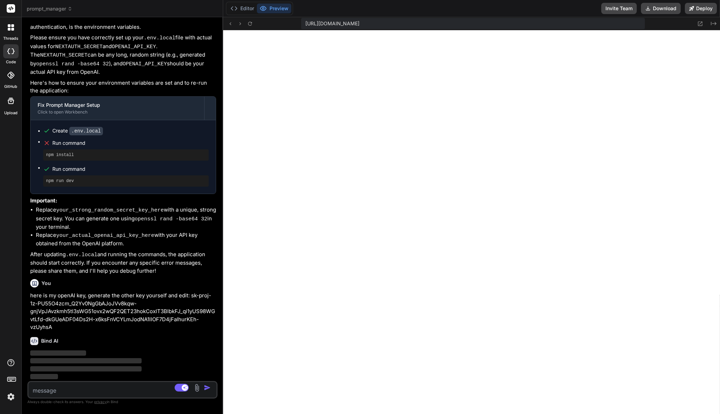
scroll to position [637, 0]
click at [181, 387] on rect at bounding box center [182, 388] width 14 height 8
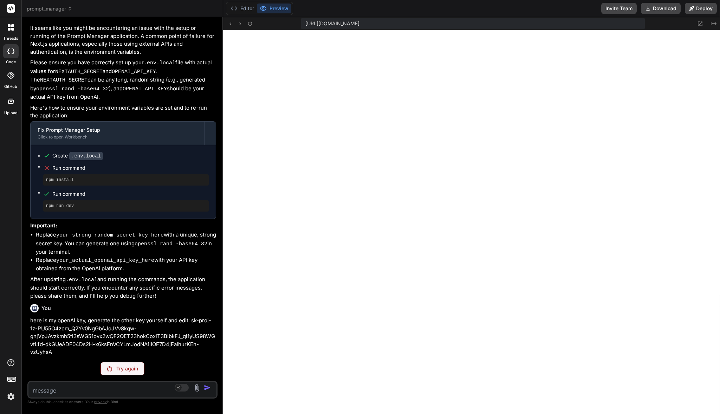
click at [94, 386] on textarea at bounding box center [106, 388] width 157 height 13
click at [72, 388] on textarea at bounding box center [106, 388] width 157 height 13
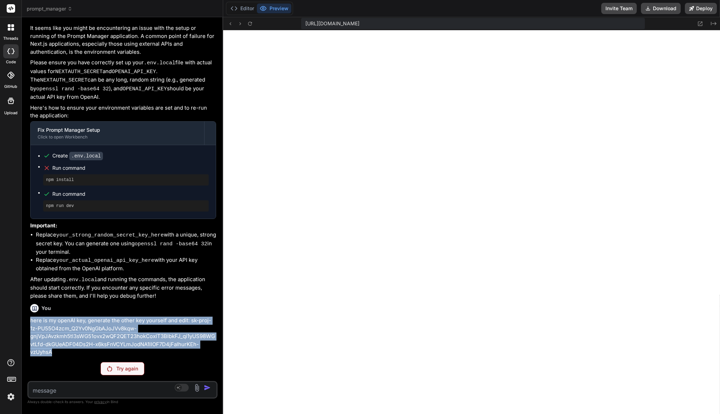
drag, startPoint x: 53, startPoint y: 348, endPoint x: 26, endPoint y: 315, distance: 43.2
click at [26, 315] on div "Bind AI Web Search Created with Pixso. Code Generator You I want to create a be…" at bounding box center [122, 215] width 201 height 397
copy p "here is my openAI key, generate the other key yourself and edit: sk-proj-1z-PU5…"
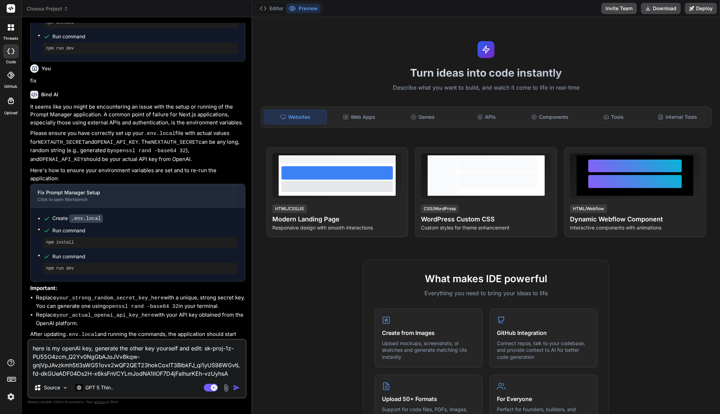
scroll to position [543, 0]
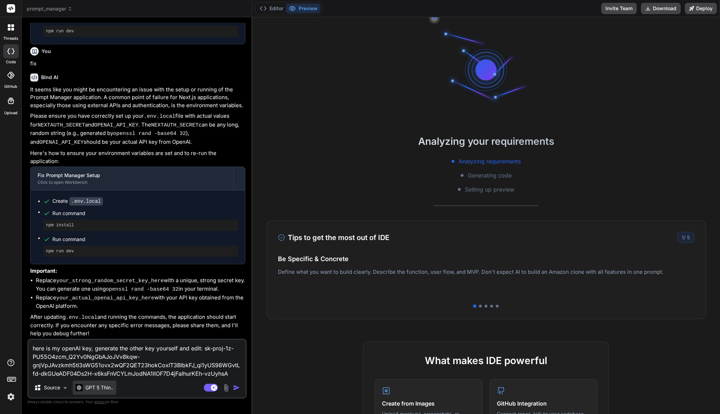
click at [109, 389] on p "GPT 5 Thin.." at bounding box center [99, 387] width 28 height 7
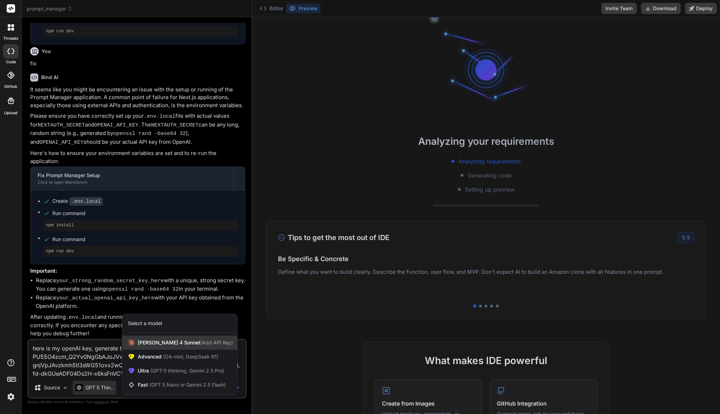
click at [151, 341] on span "[PERSON_NAME] 4 Sonnet (Add API Key)" at bounding box center [185, 342] width 95 height 7
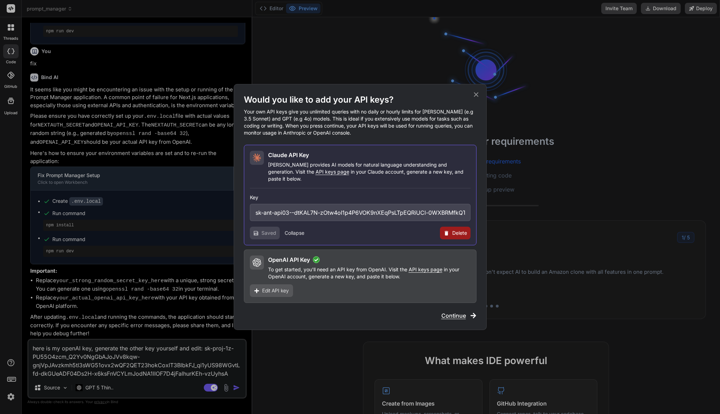
click at [456, 311] on span "Continue" at bounding box center [454, 315] width 25 height 8
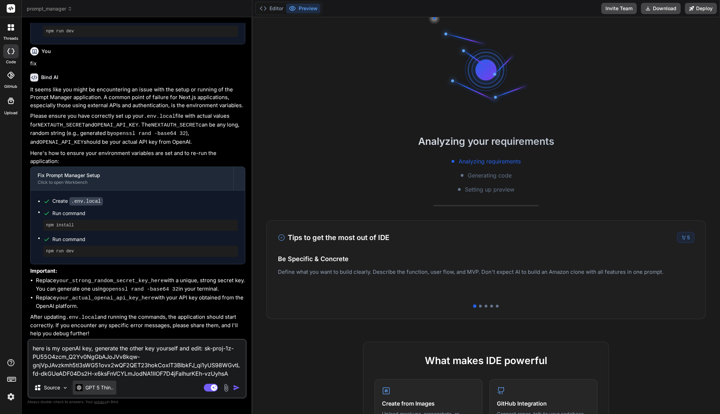
click at [92, 388] on p "GPT 5 Thin.." at bounding box center [99, 387] width 28 height 7
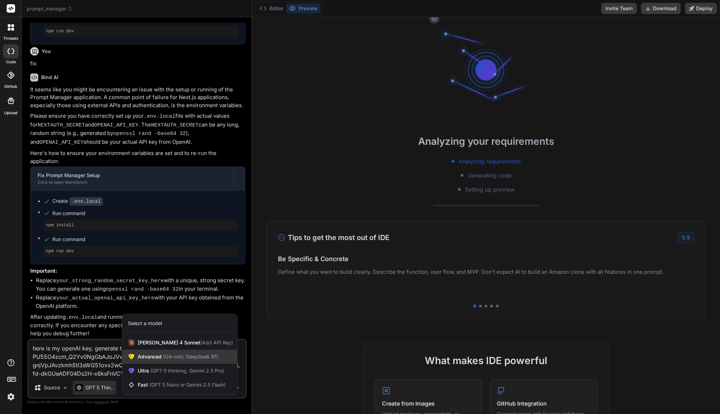
click at [163, 357] on span "(O4-mini, DeepSeek R1)" at bounding box center [190, 357] width 57 height 6
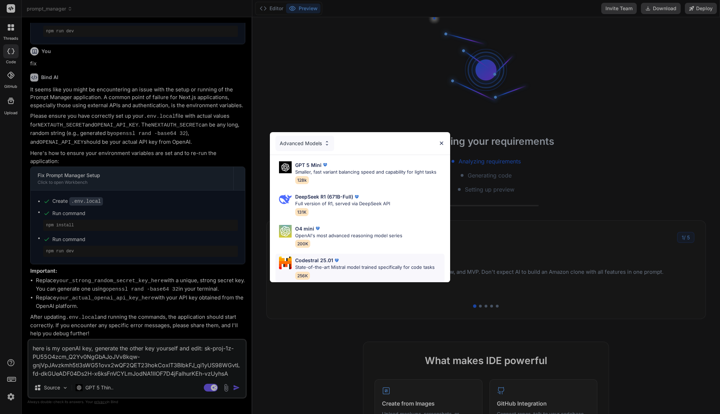
click at [320, 264] on p "State-of-the-art Mistral model trained specifically for code tasks" at bounding box center [365, 267] width 140 height 7
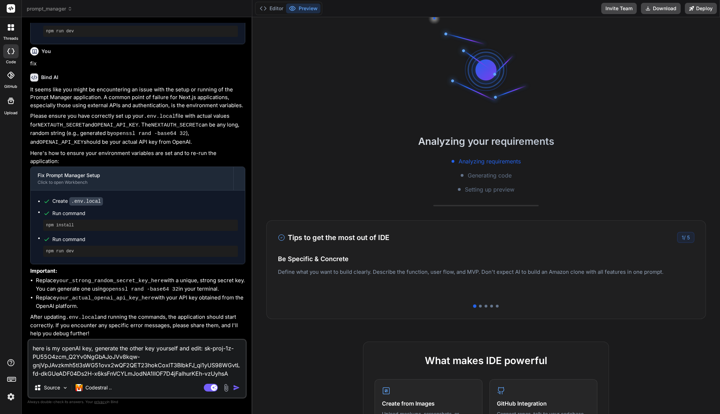
click at [238, 387] on img "button" at bounding box center [236, 387] width 7 height 7
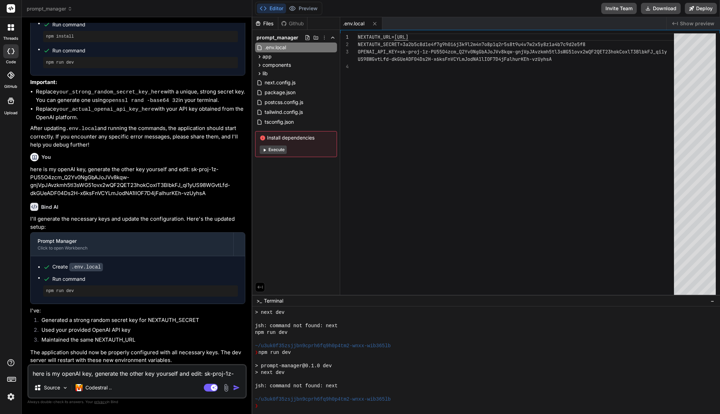
scroll to position [733, 0]
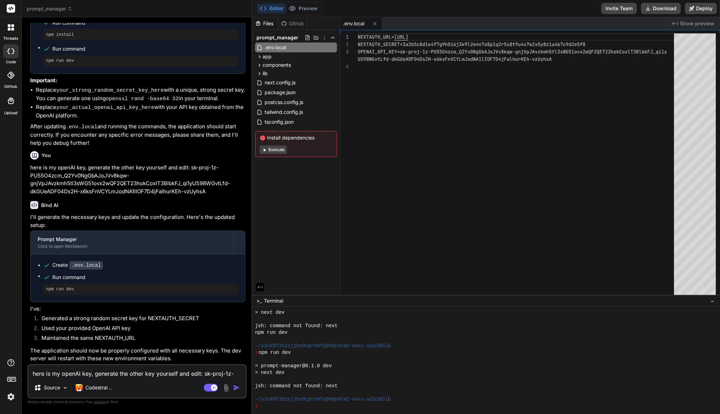
click at [270, 151] on button "Execute" at bounding box center [273, 150] width 27 height 8
type textarea "x"
